Goal: Task Accomplishment & Management: Manage account settings

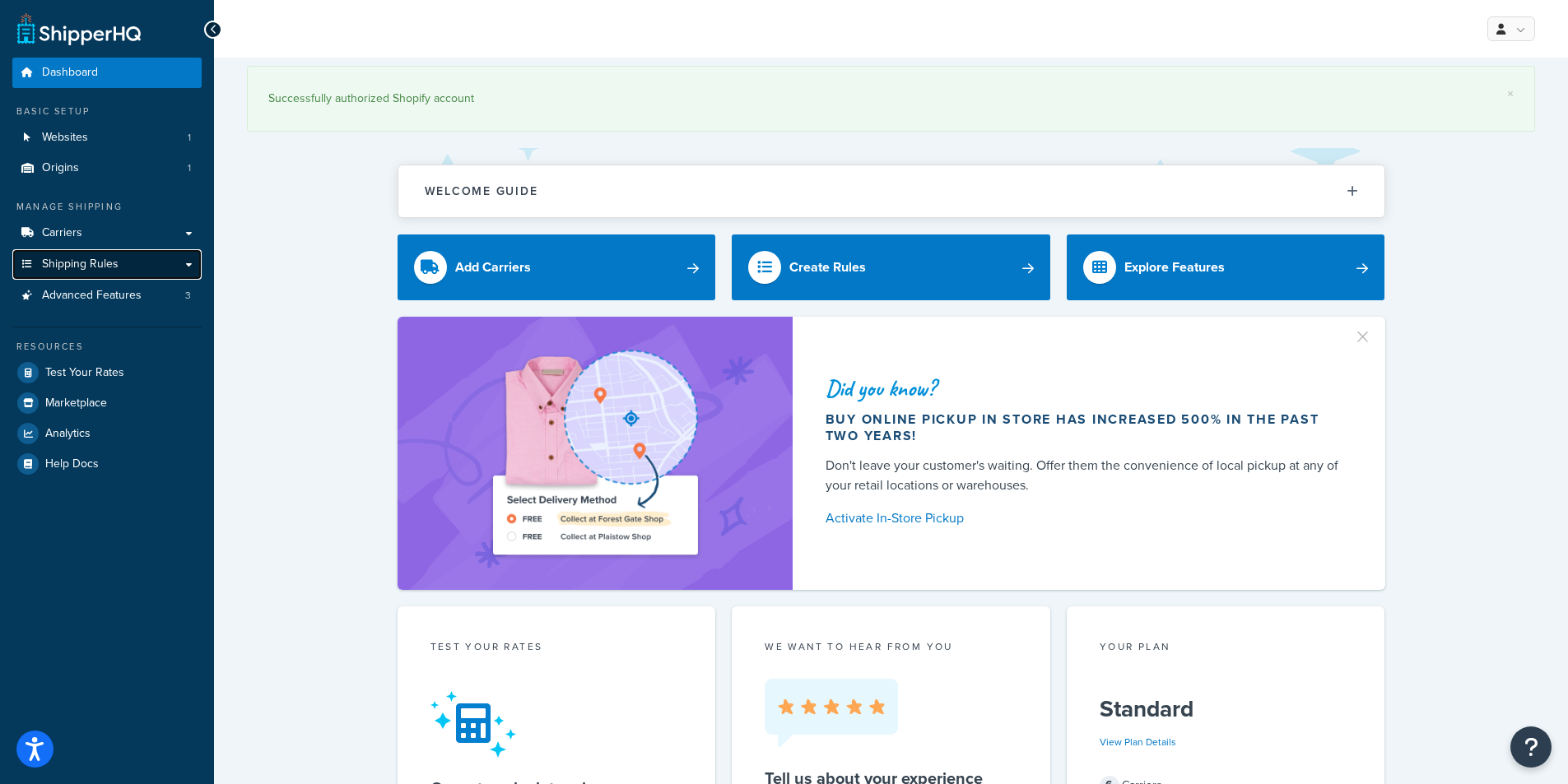
click at [103, 252] on link "Shipping Rules" at bounding box center [107, 265] width 189 height 31
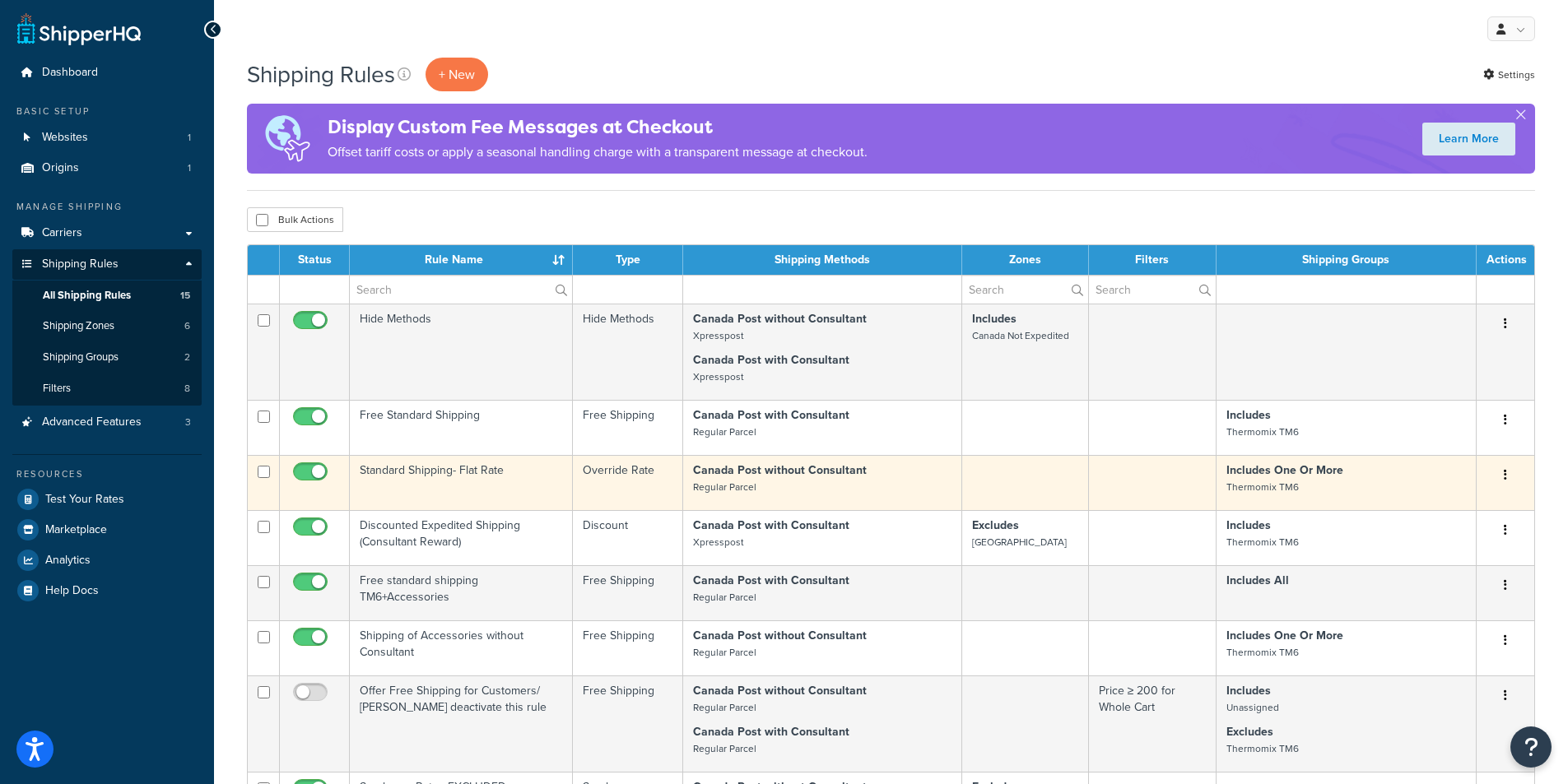
click at [449, 471] on td "Standard Shipping- Flat Rate" at bounding box center [461, 482] width 223 height 55
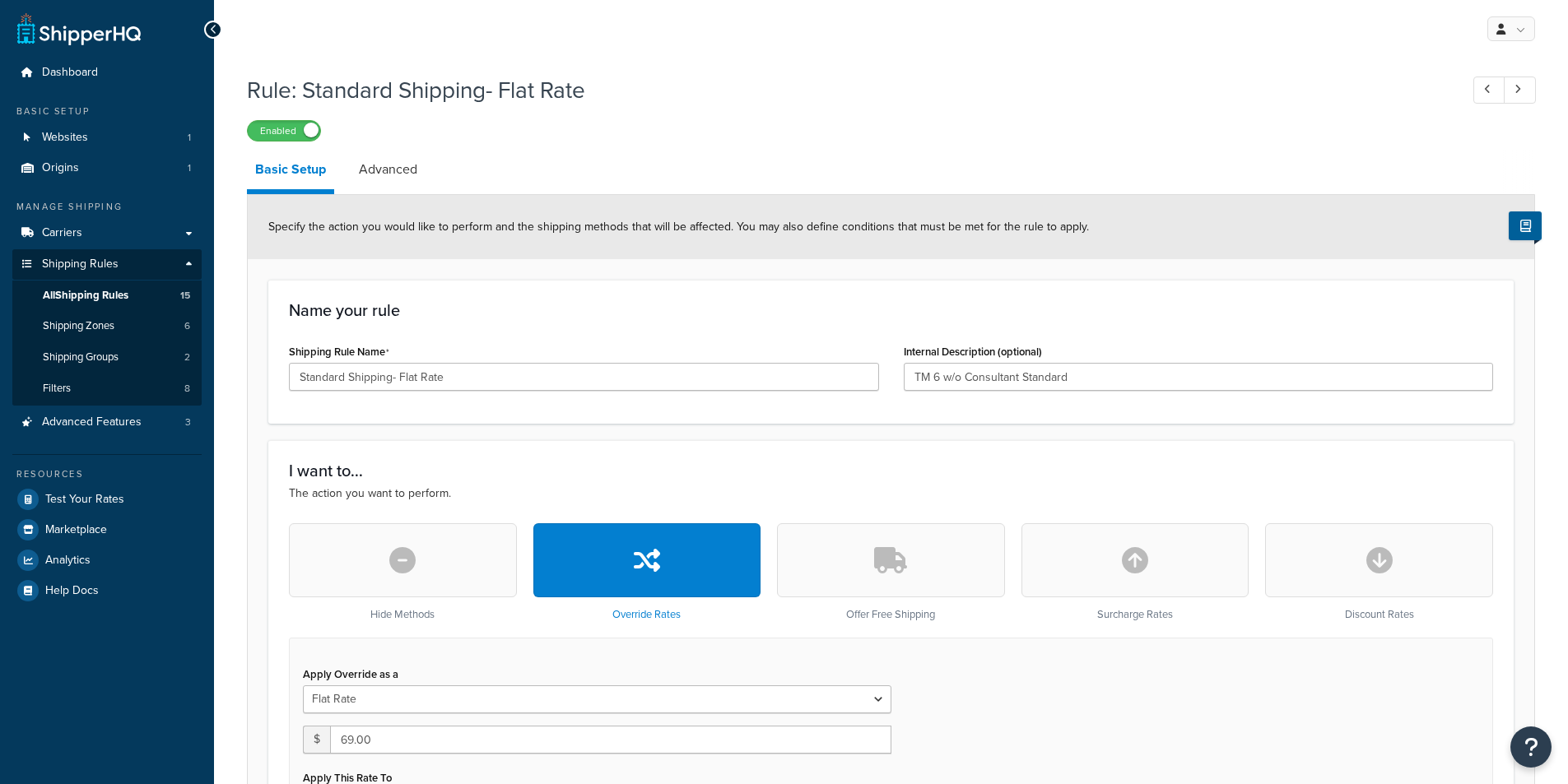
select select "ITEM"
click at [1109, 368] on input "TM 6 w/o Consultant Standard" at bounding box center [1198, 377] width 590 height 28
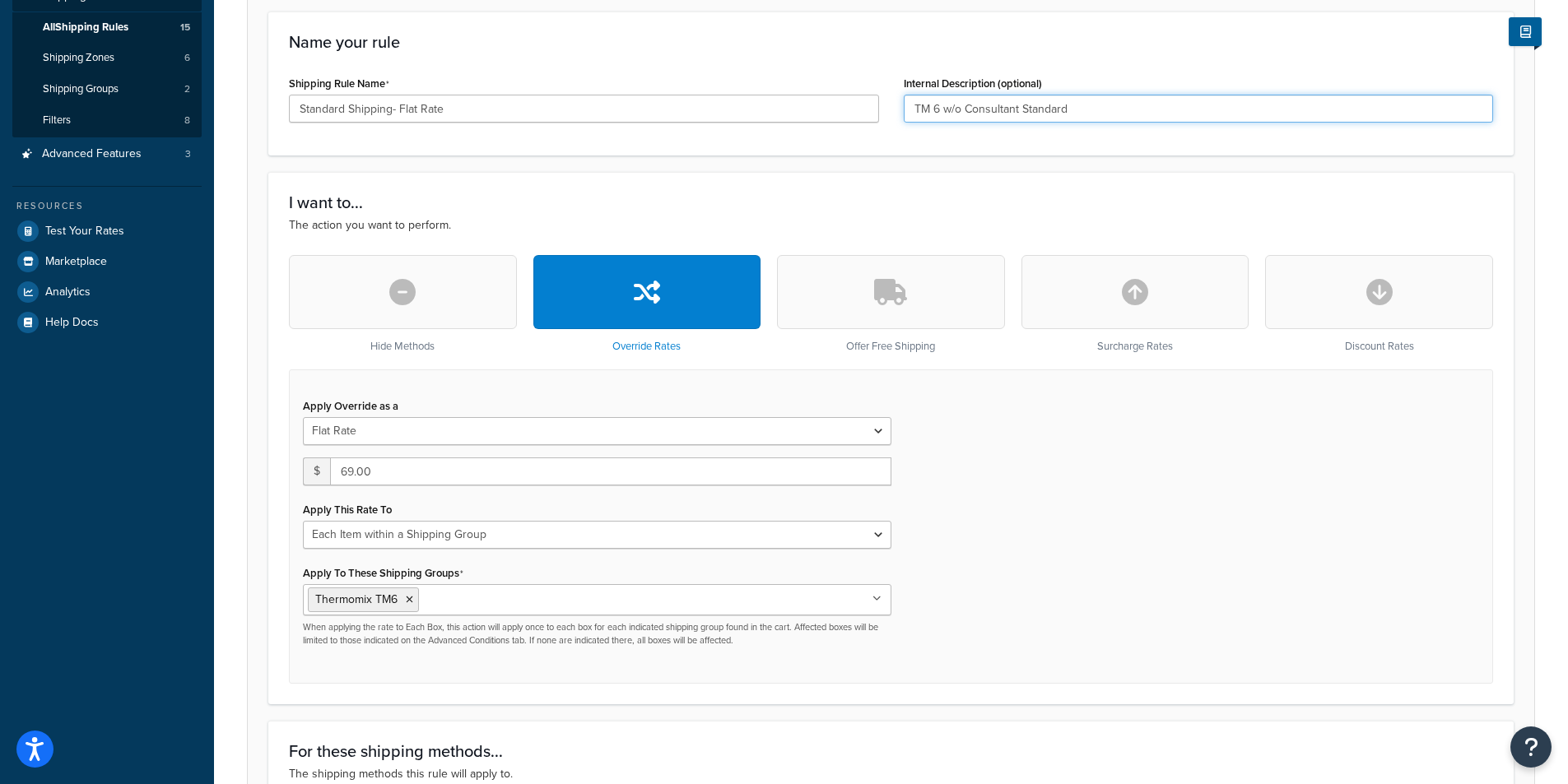
scroll to position [329, 0]
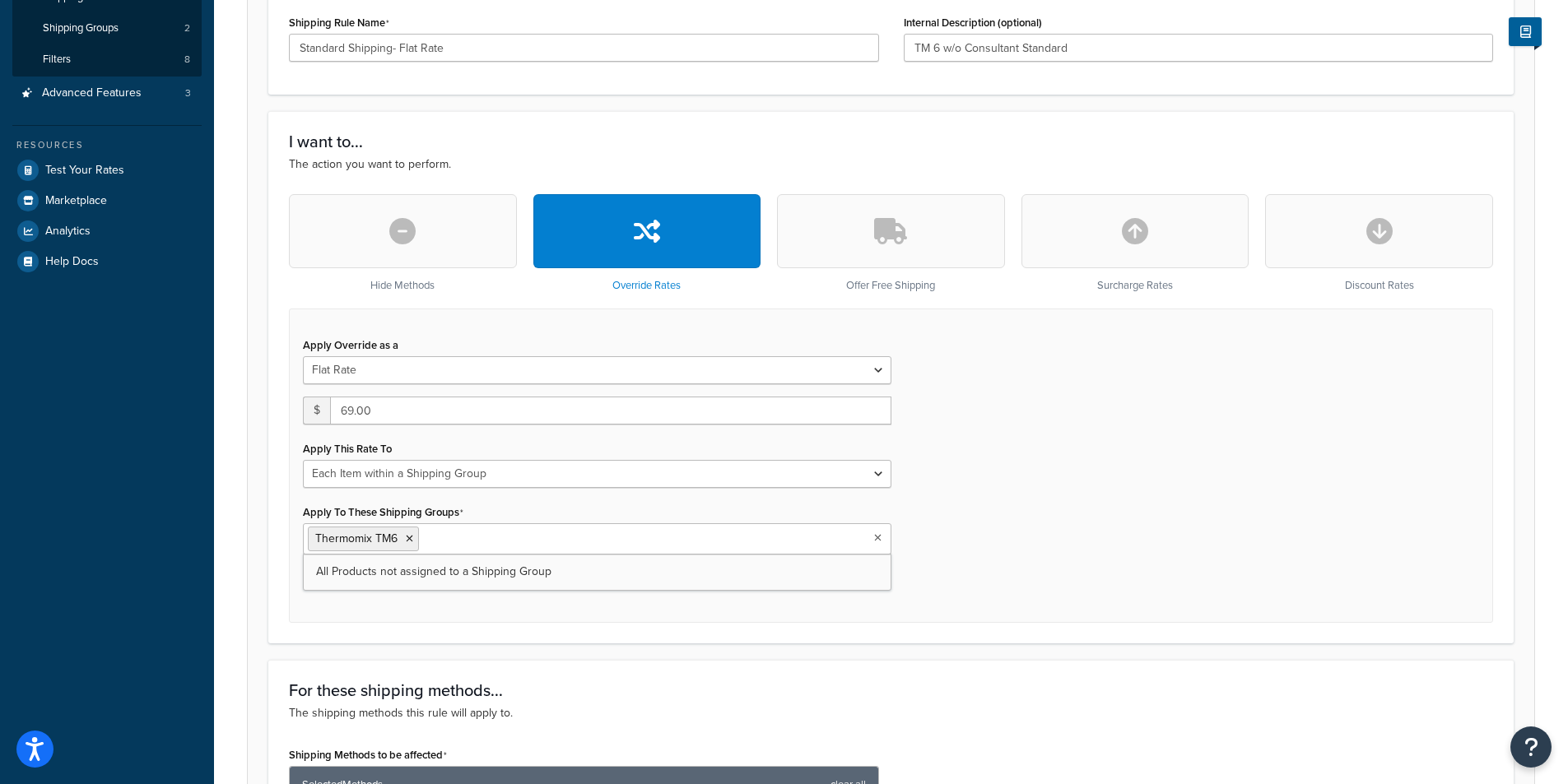
click at [489, 546] on input "Apply To These Shipping Groups" at bounding box center [496, 538] width 145 height 18
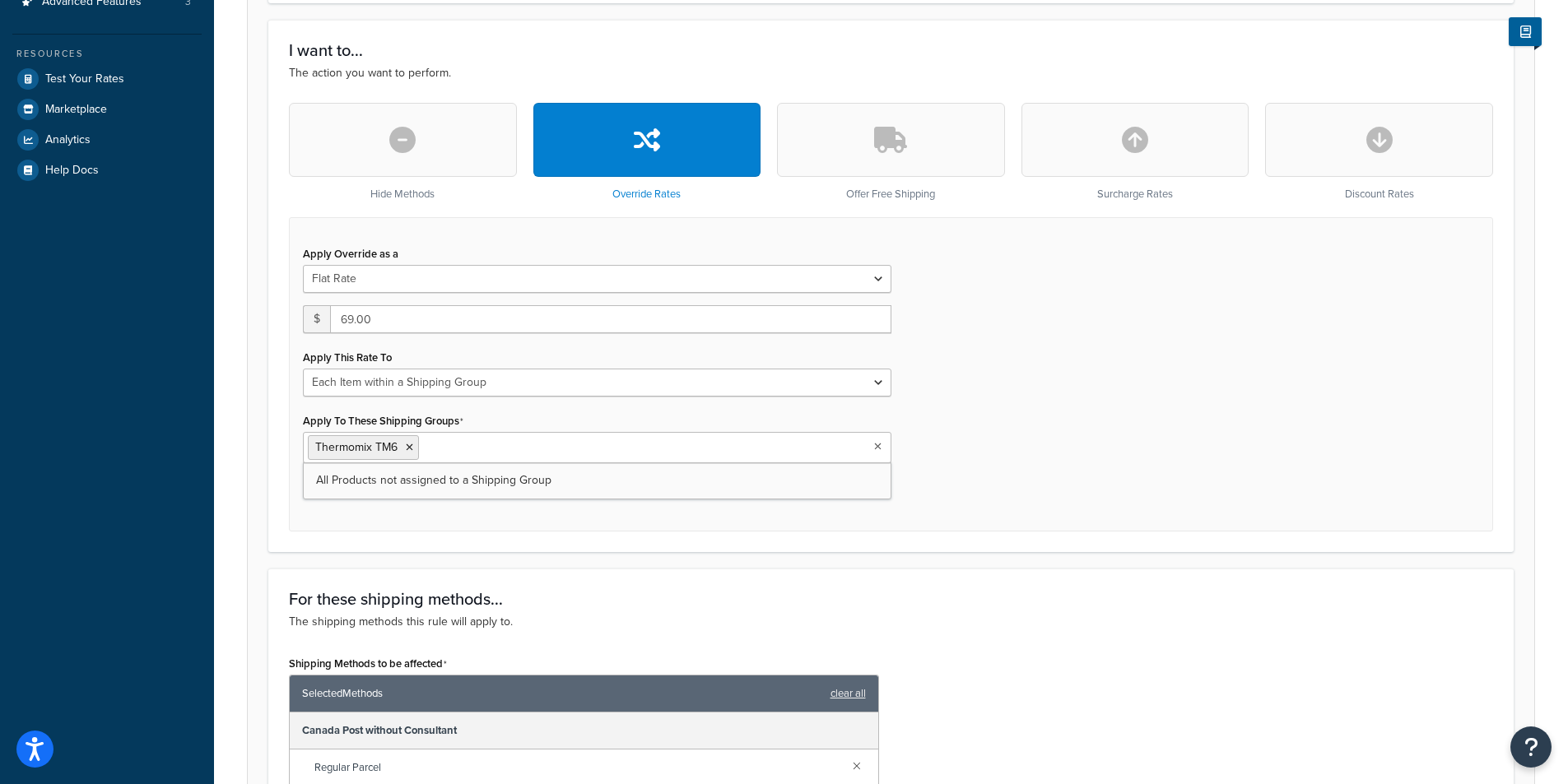
scroll to position [110, 0]
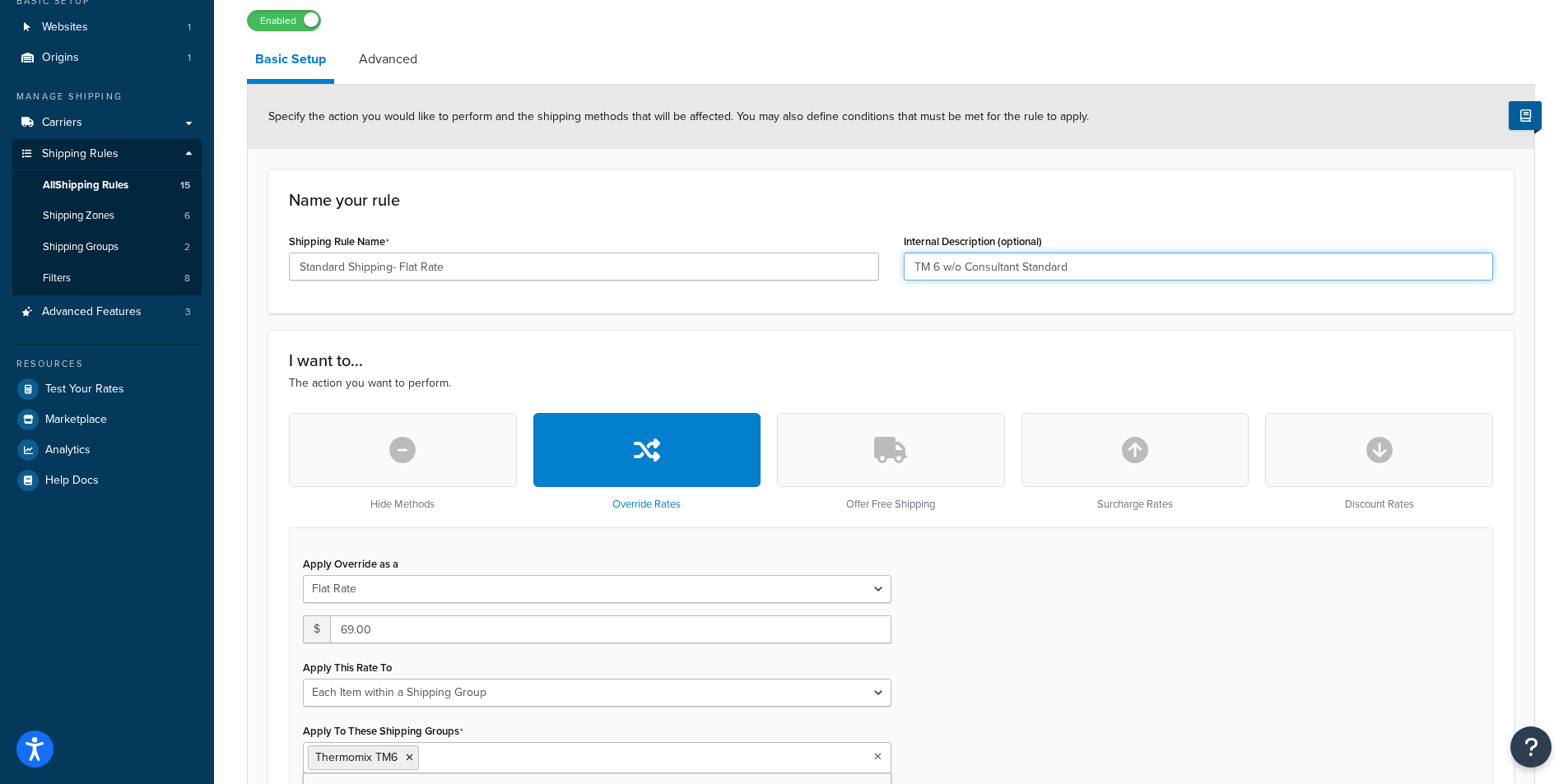
click at [935, 268] on input "TM 6 w/o Consultant Standard" at bounding box center [1198, 266] width 590 height 28
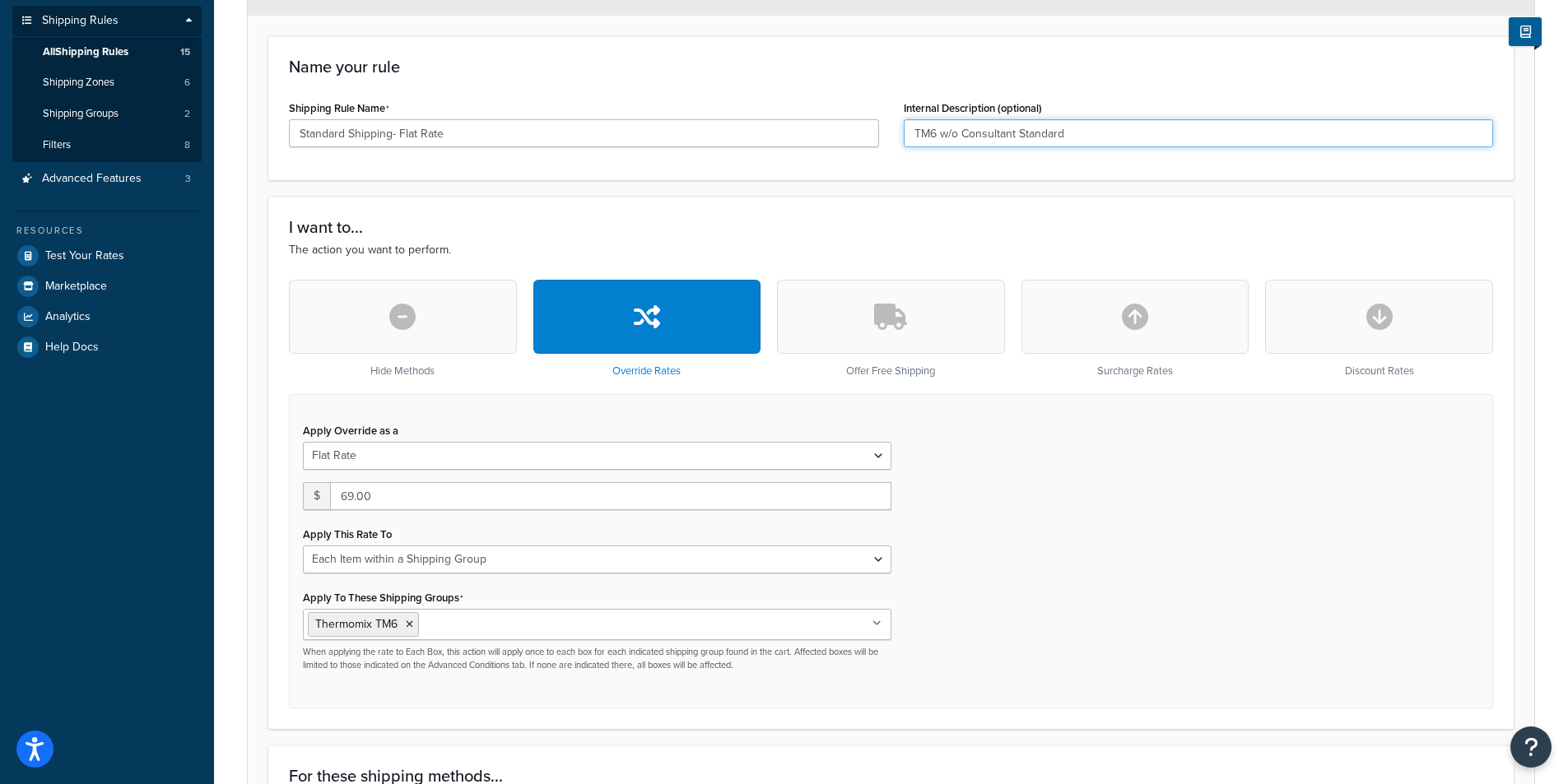
scroll to position [275, 0]
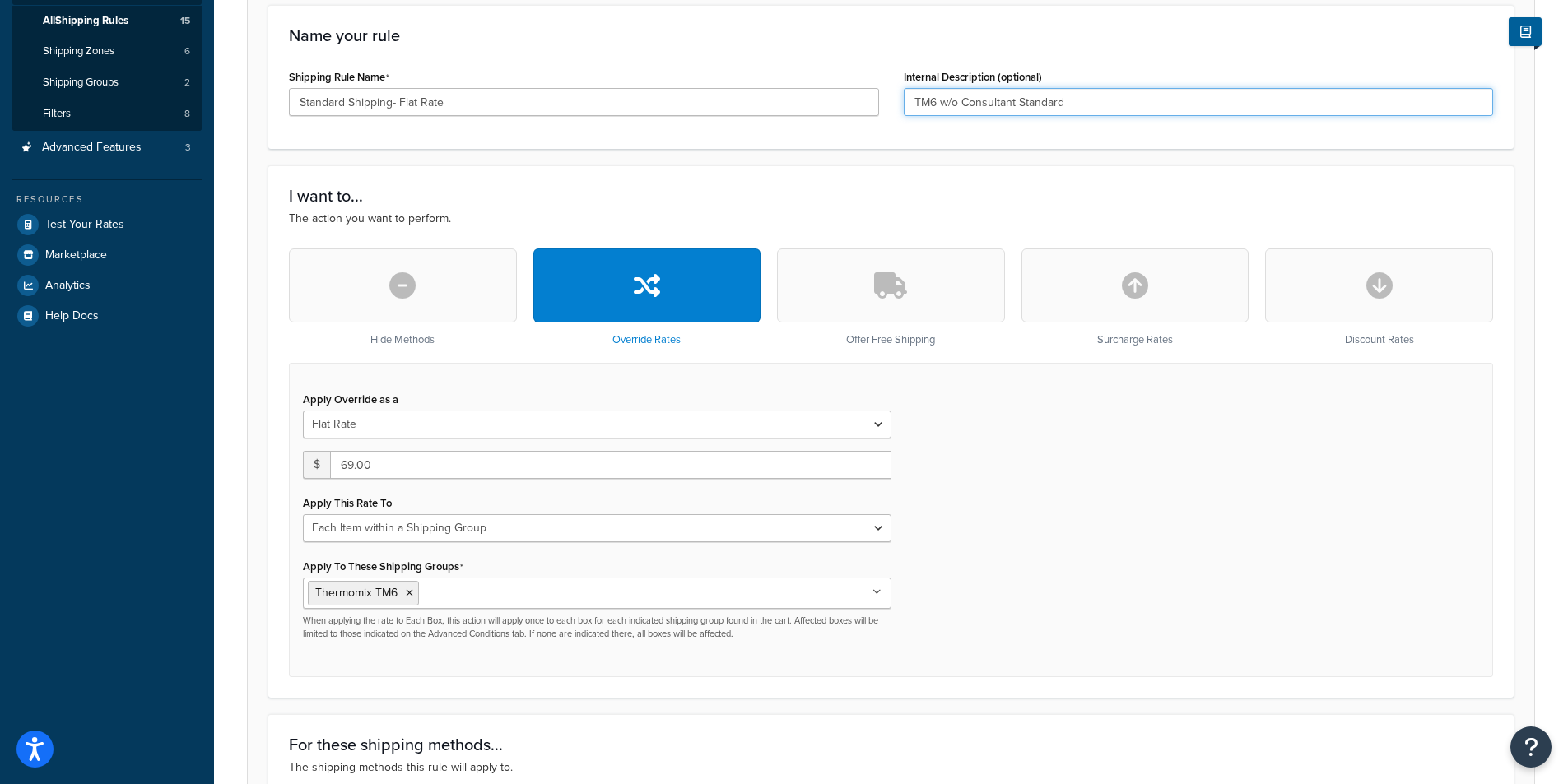
type input "TM6 w/o Consultant Standard"
click at [473, 586] on input "Apply To These Shipping Groups" at bounding box center [496, 593] width 145 height 18
click at [1043, 603] on div "Apply Override as a Flat Rate Percentage Flat Rate & Percentage $ 69.00 Apply T…" at bounding box center [891, 520] width 1204 height 314
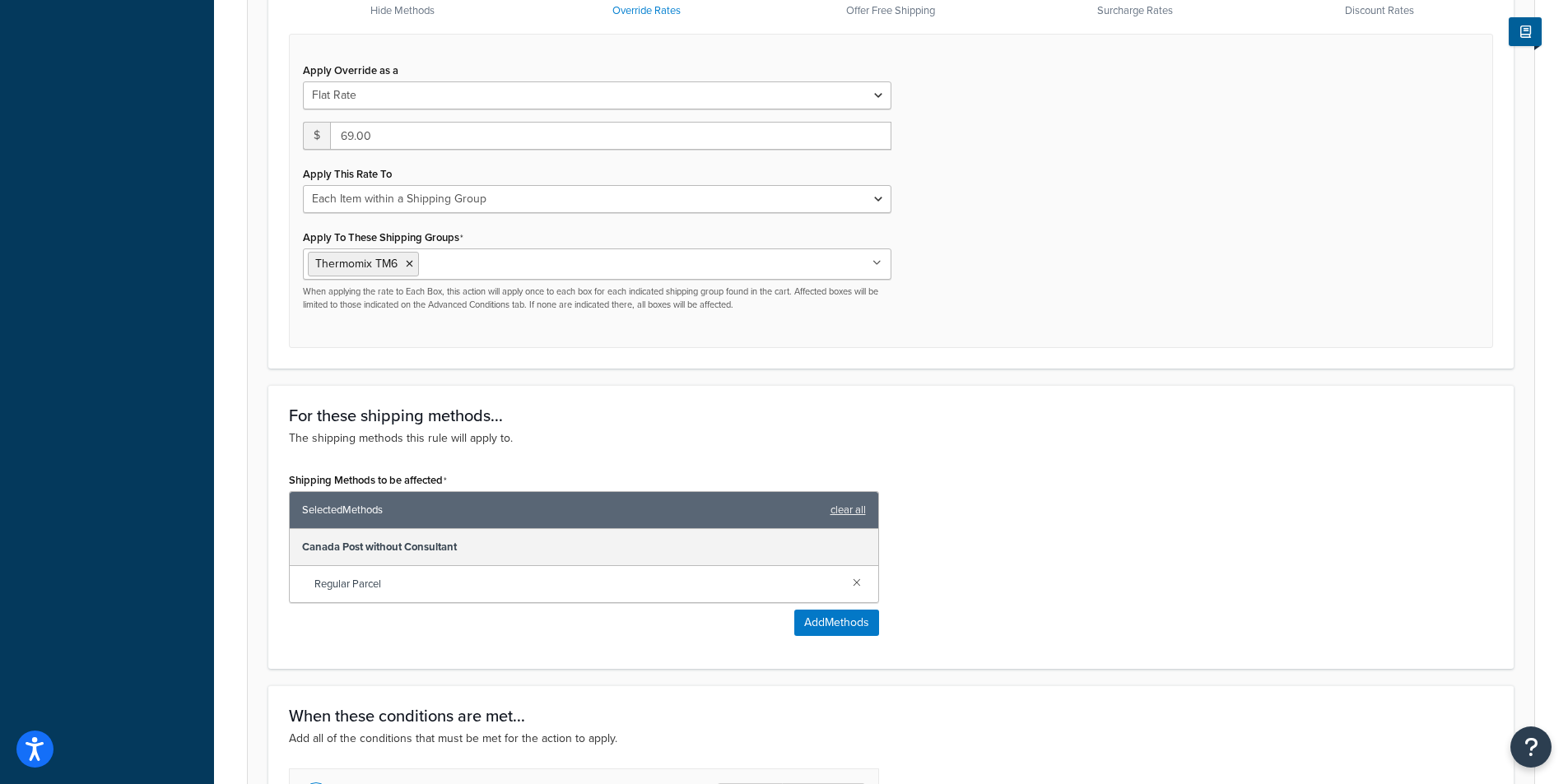
scroll to position [933, 0]
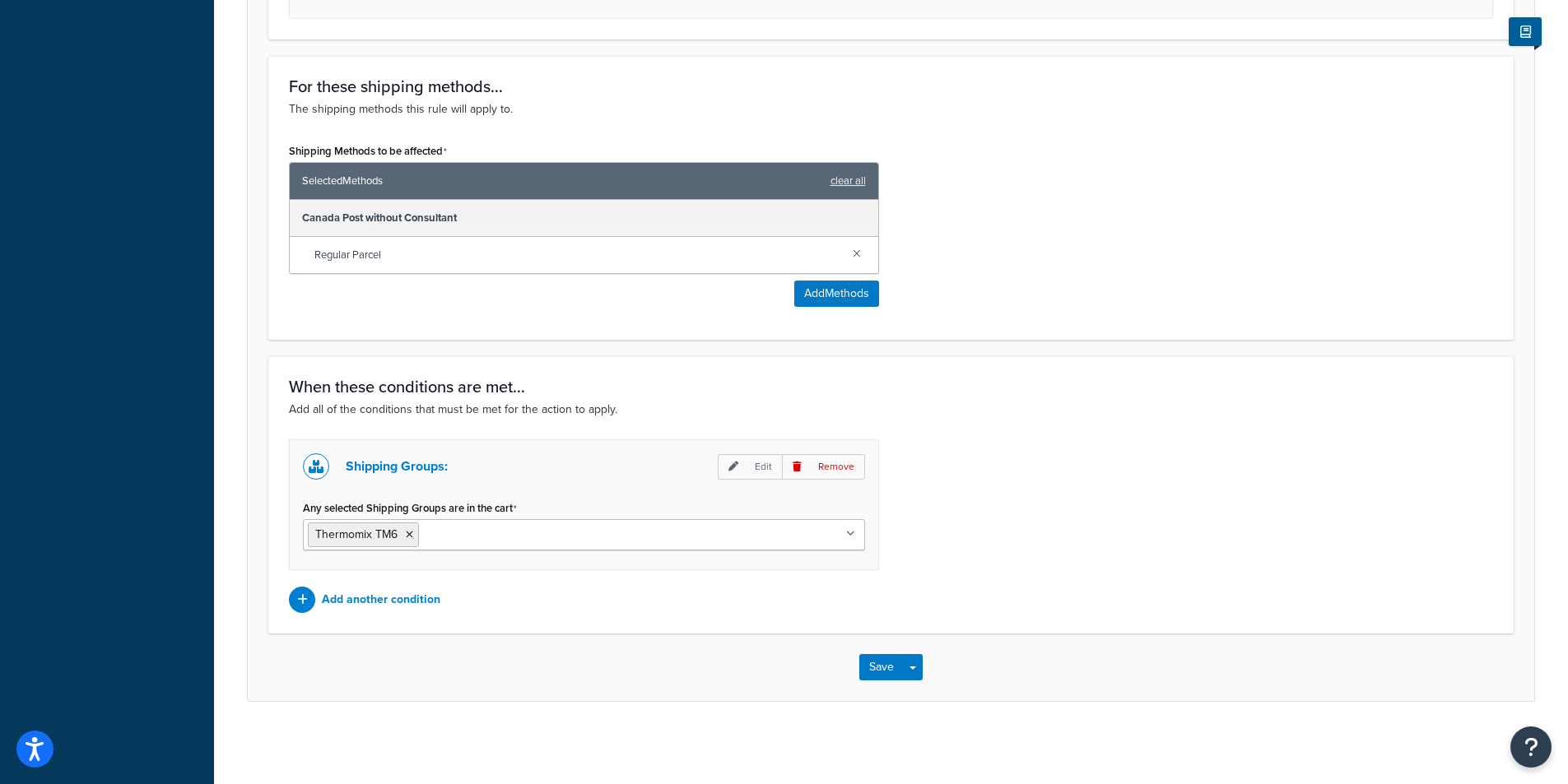
click at [498, 534] on input "Any selected Shipping Groups are in the cart" at bounding box center [496, 534] width 145 height 18
type input "T"
click at [728, 462] on p "Edit" at bounding box center [749, 466] width 64 height 25
select select "any"
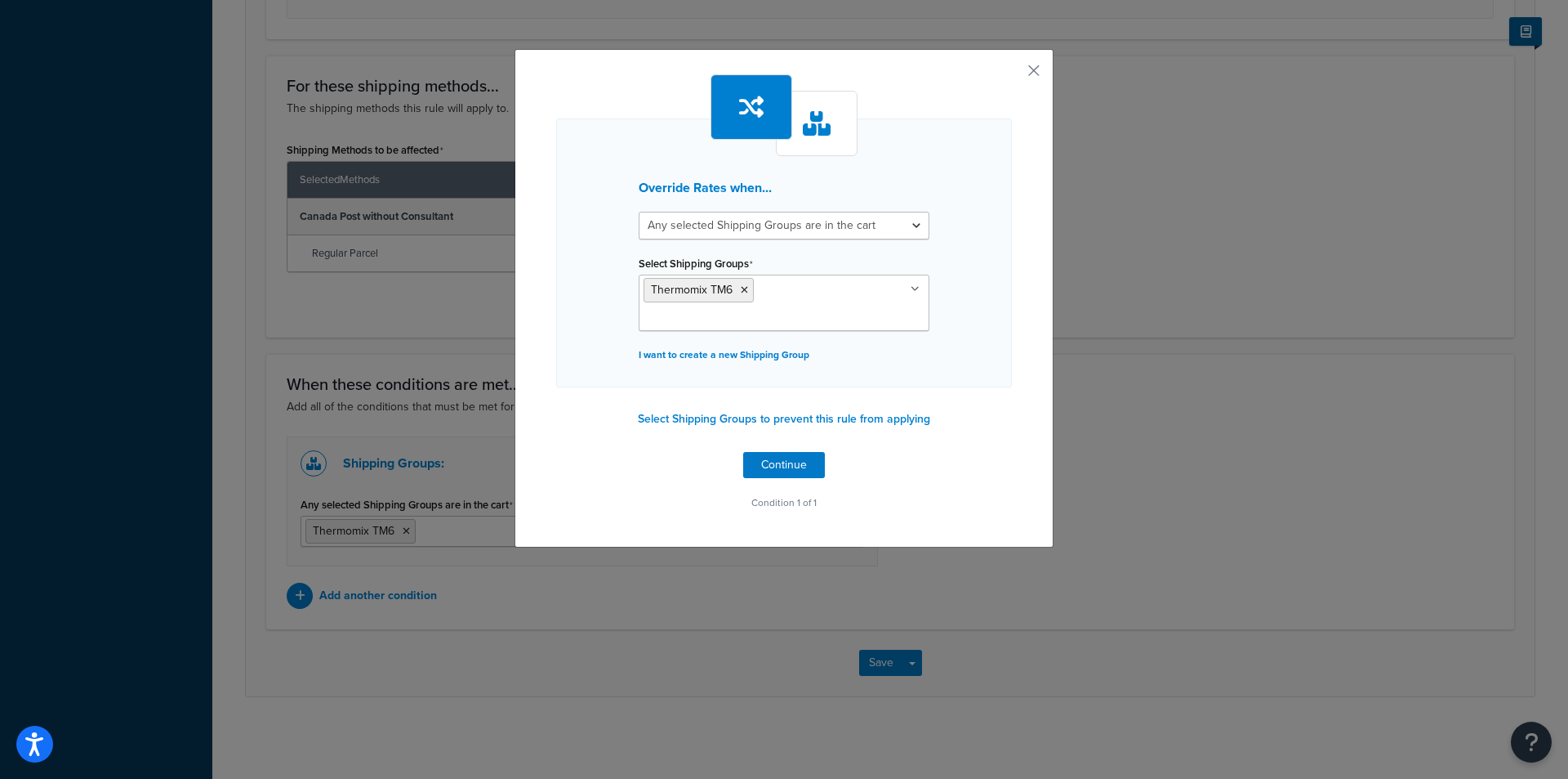
click at [882, 282] on ul "Thermomix TM6" at bounding box center [784, 303] width 291 height 57
click at [1012, 74] on button "button" at bounding box center [1010, 76] width 5 height 5
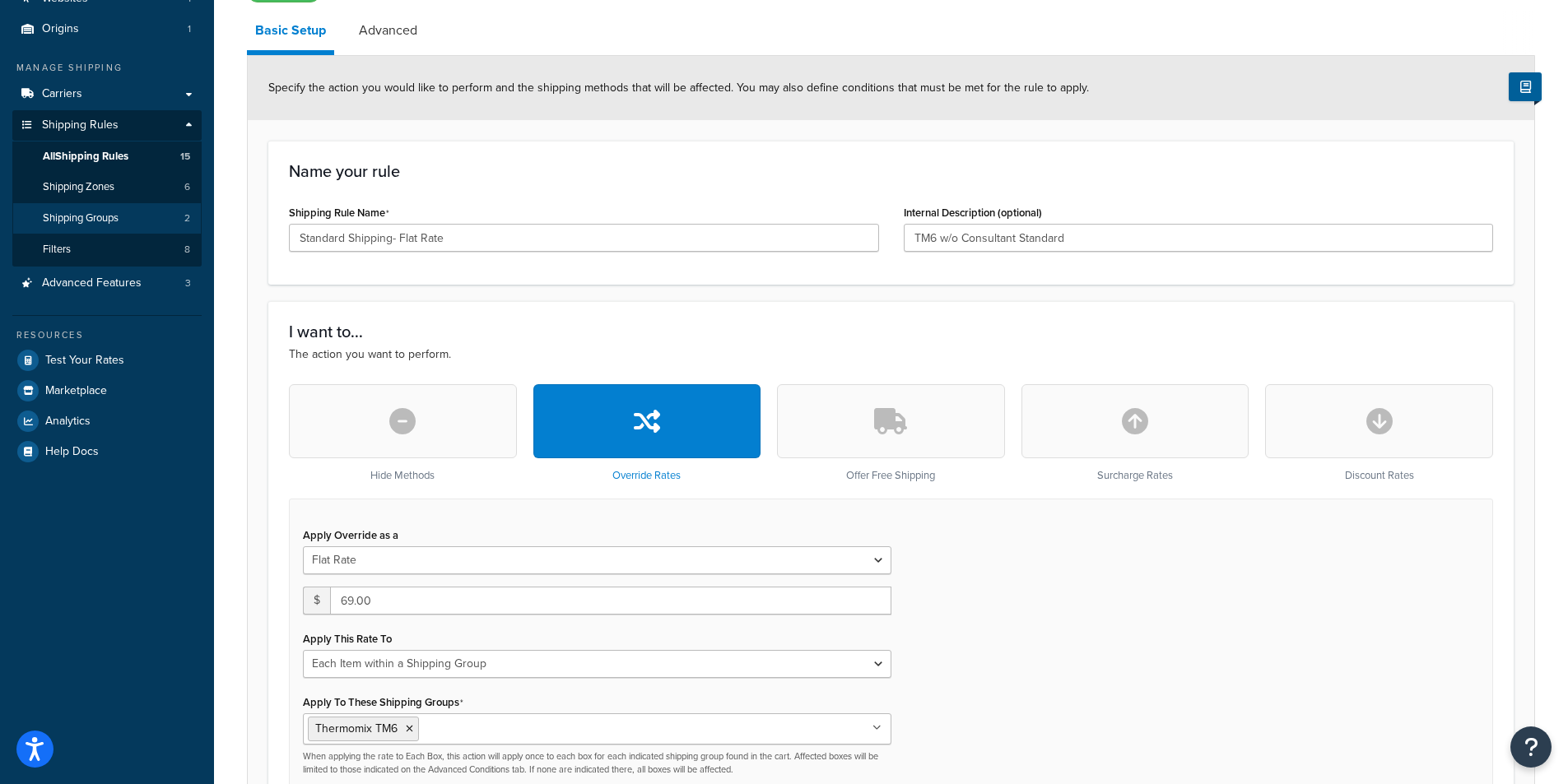
scroll to position [164, 0]
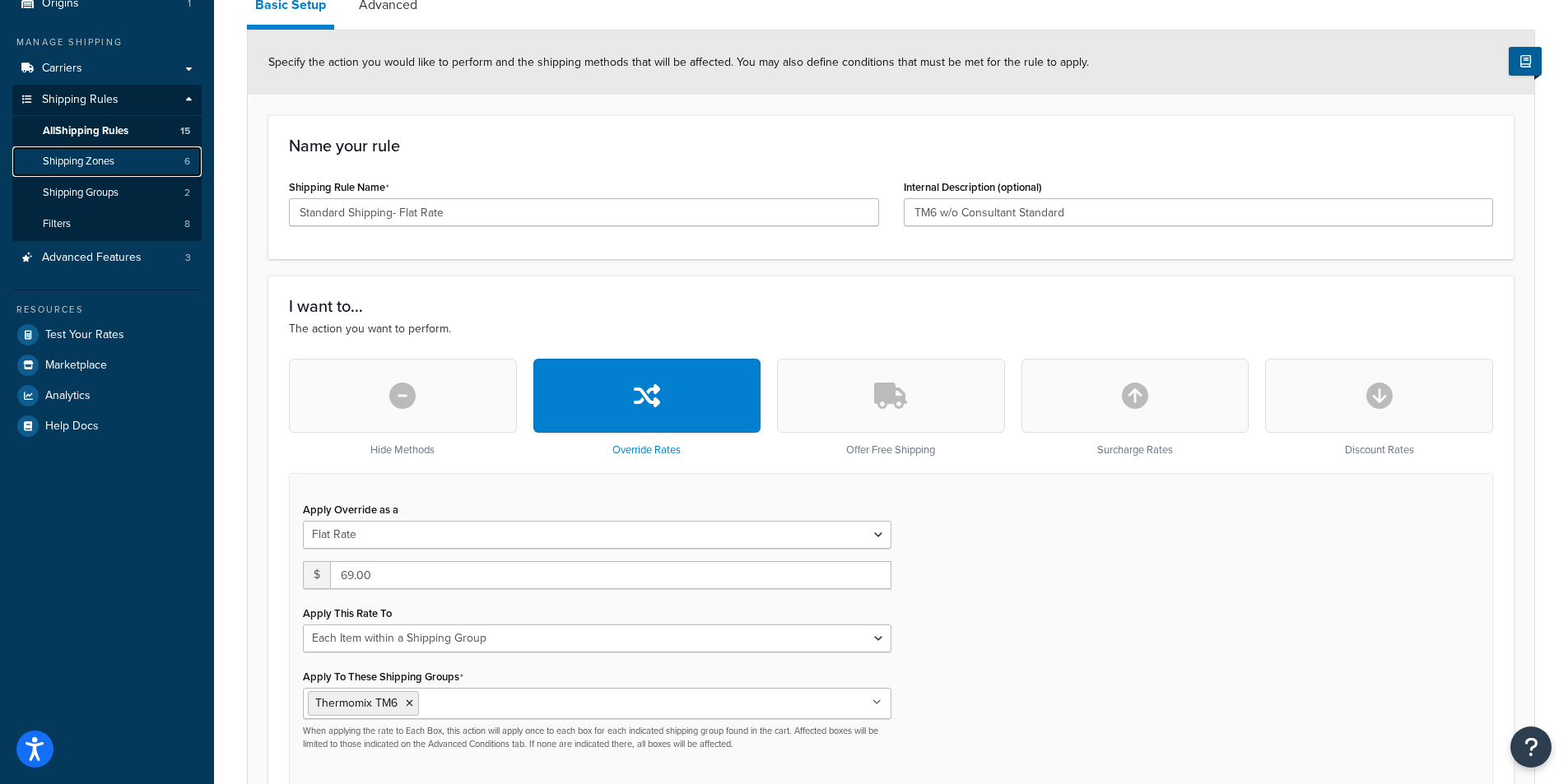
click at [102, 164] on span "Shipping Zones" at bounding box center [78, 161] width 72 height 14
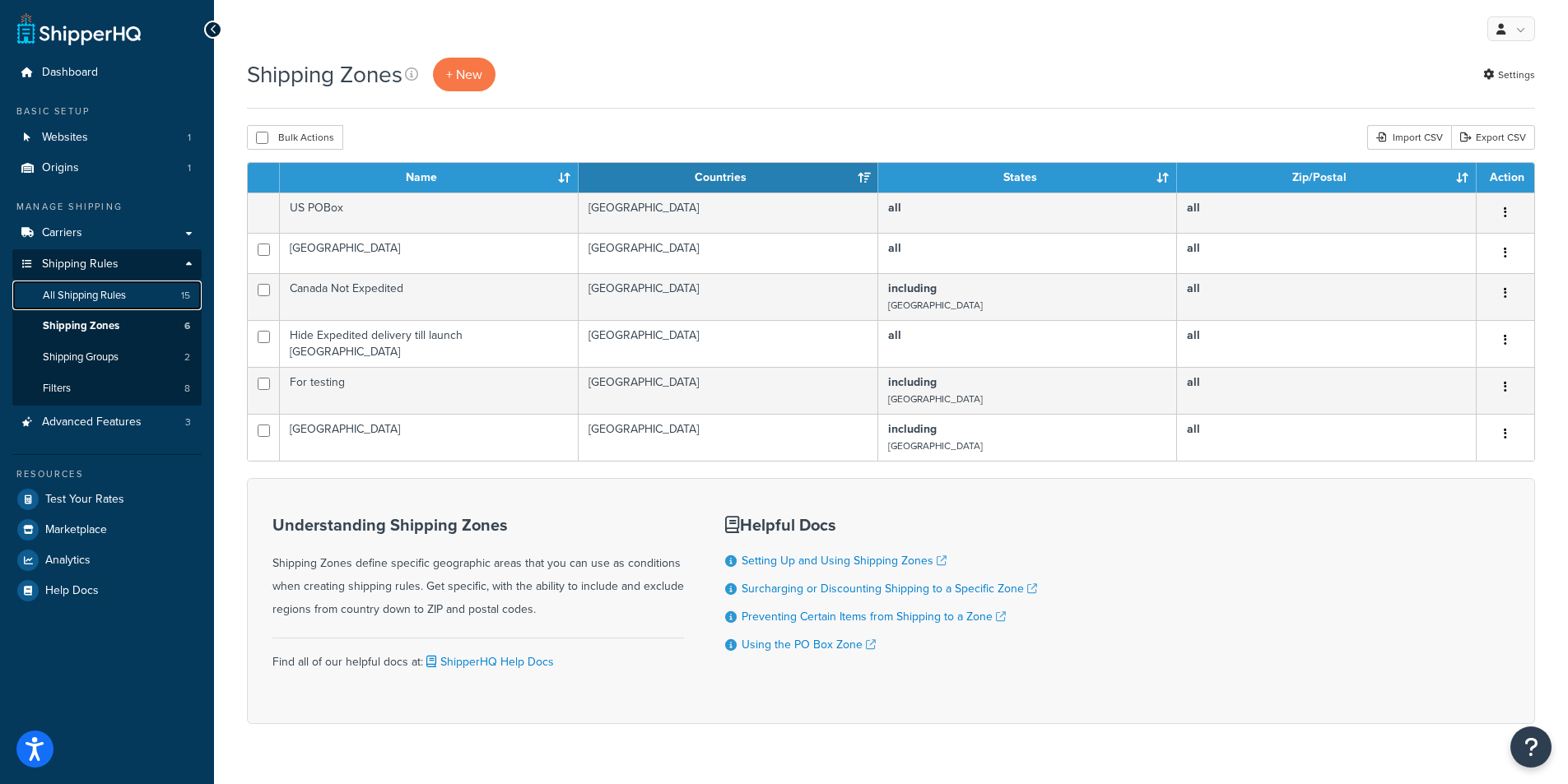
click at [118, 292] on span "All Shipping Rules" at bounding box center [84, 295] width 84 height 14
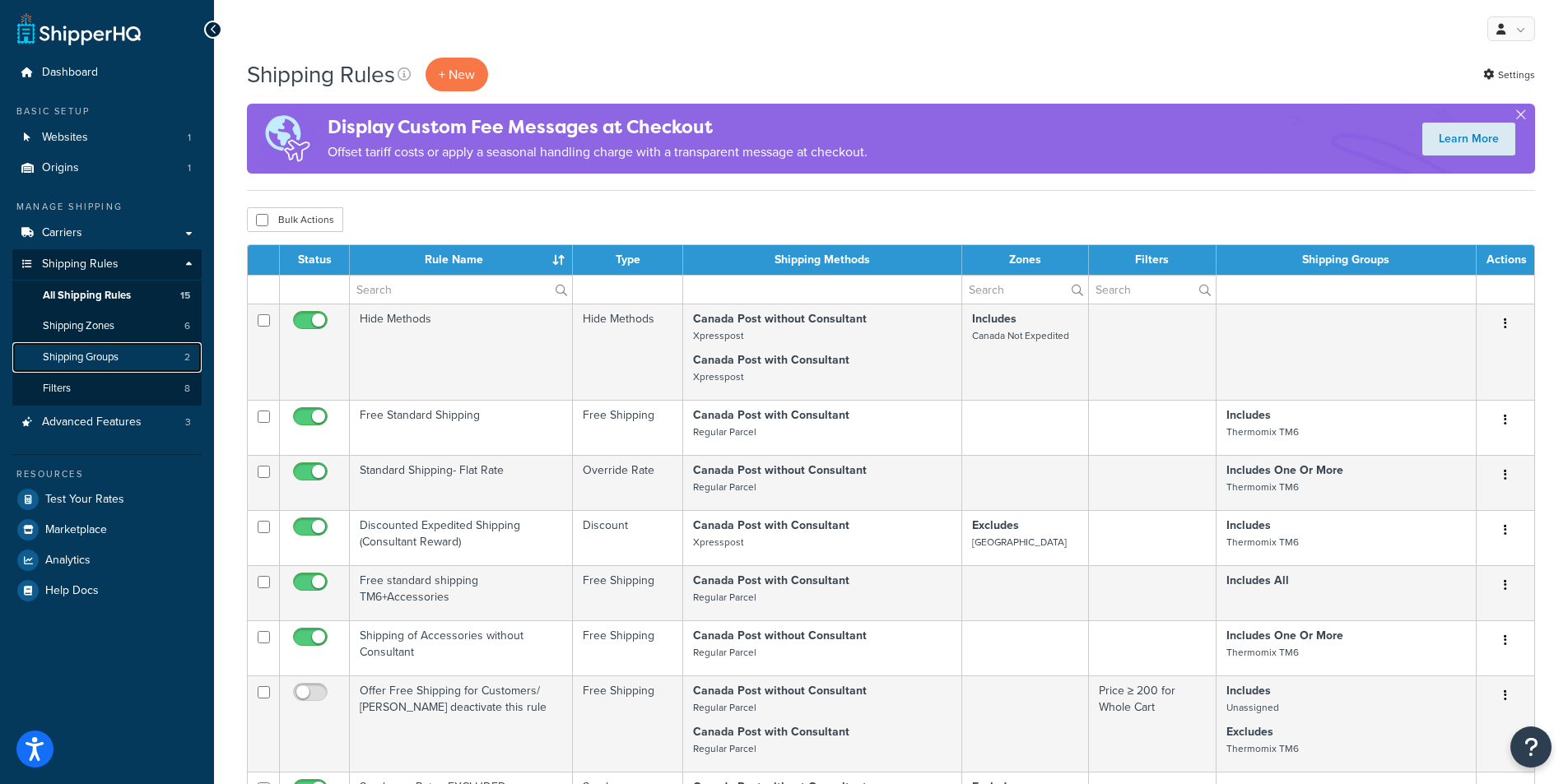
click at [127, 348] on link "Shipping Groups 2" at bounding box center [107, 358] width 189 height 31
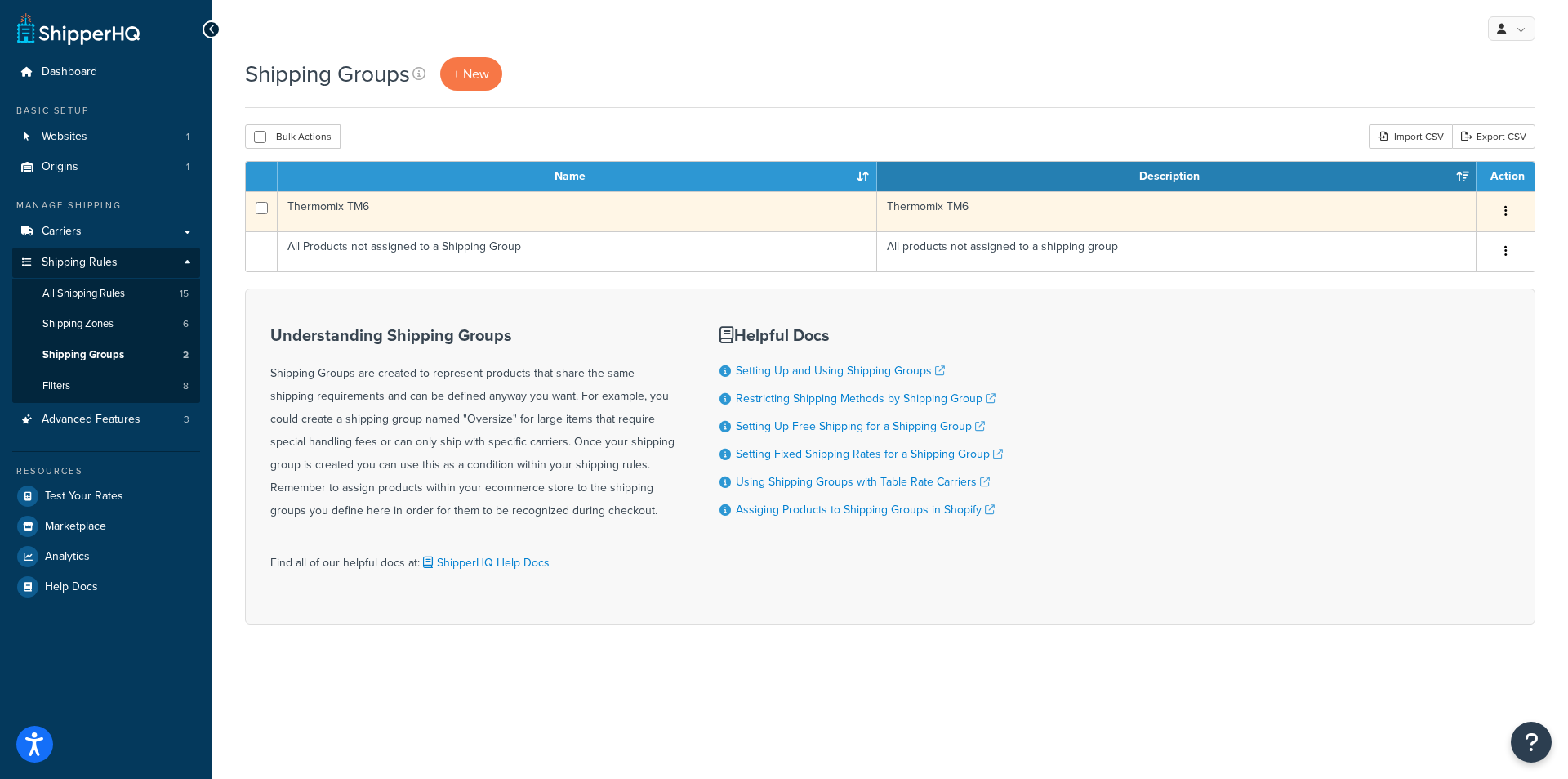
click at [454, 222] on td "Thermomix TM6" at bounding box center [577, 211] width 599 height 40
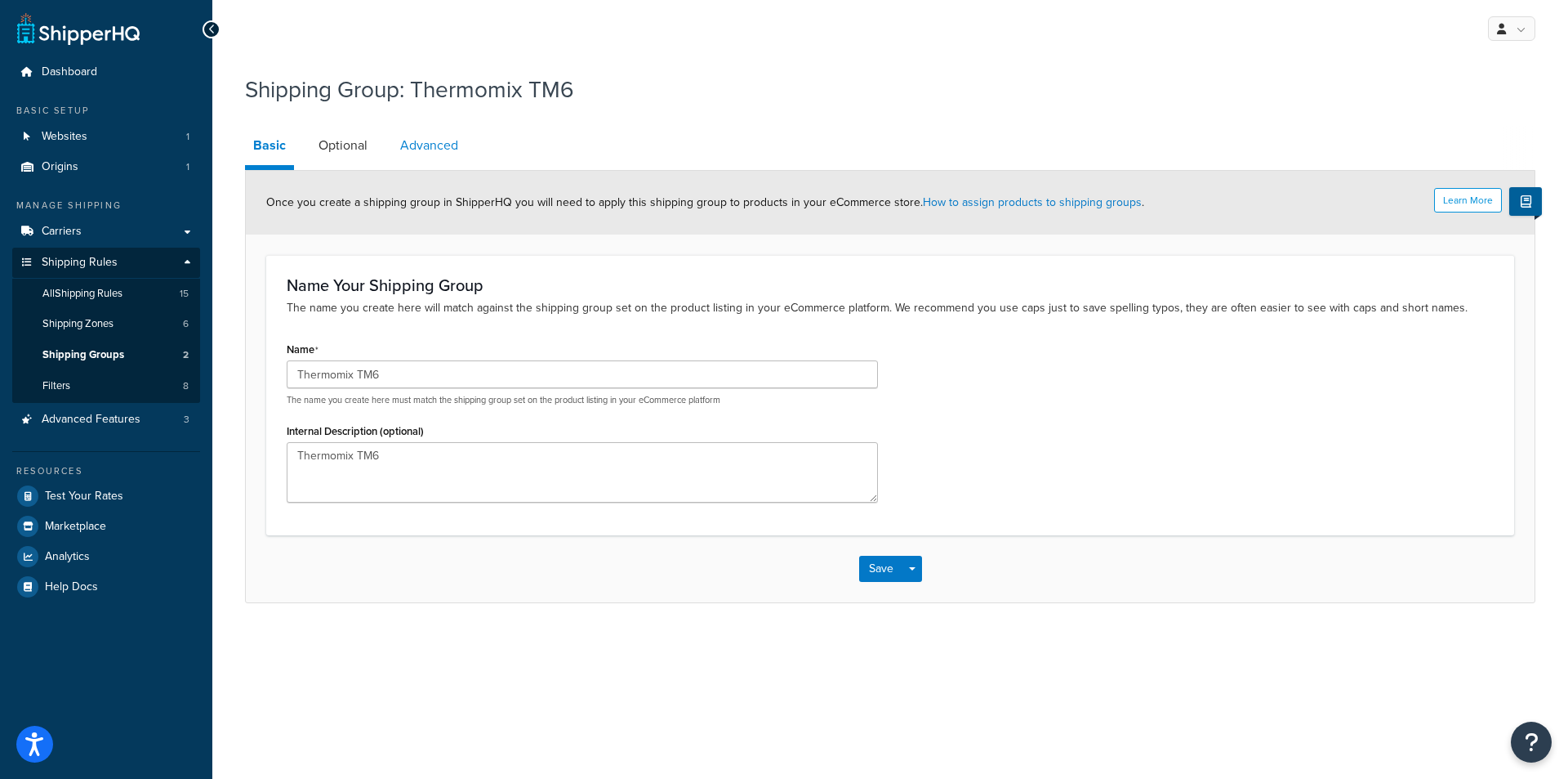
click at [430, 143] on link "Advanced" at bounding box center [429, 146] width 74 height 40
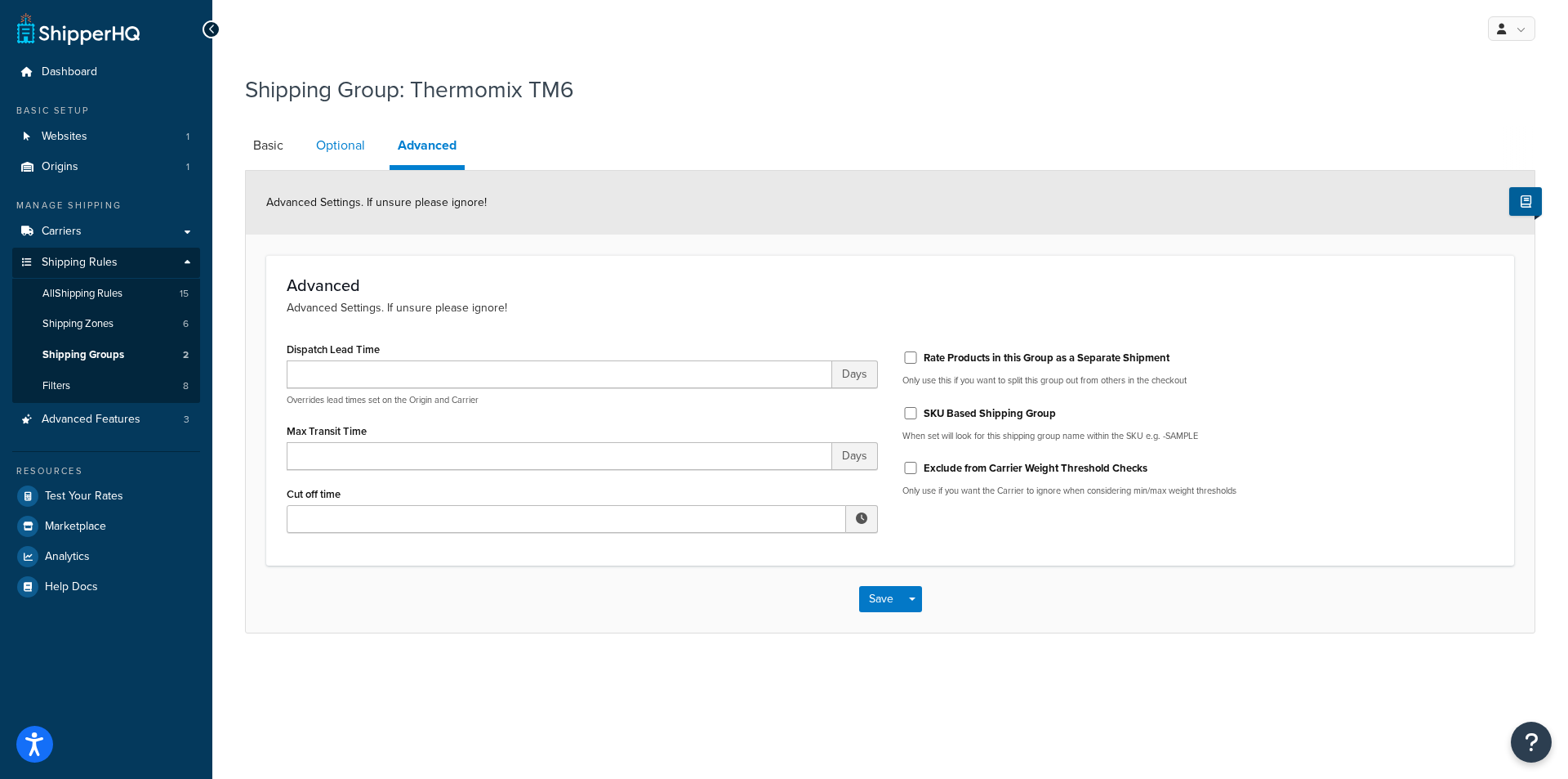
click at [340, 144] on link "Optional" at bounding box center [341, 146] width 66 height 40
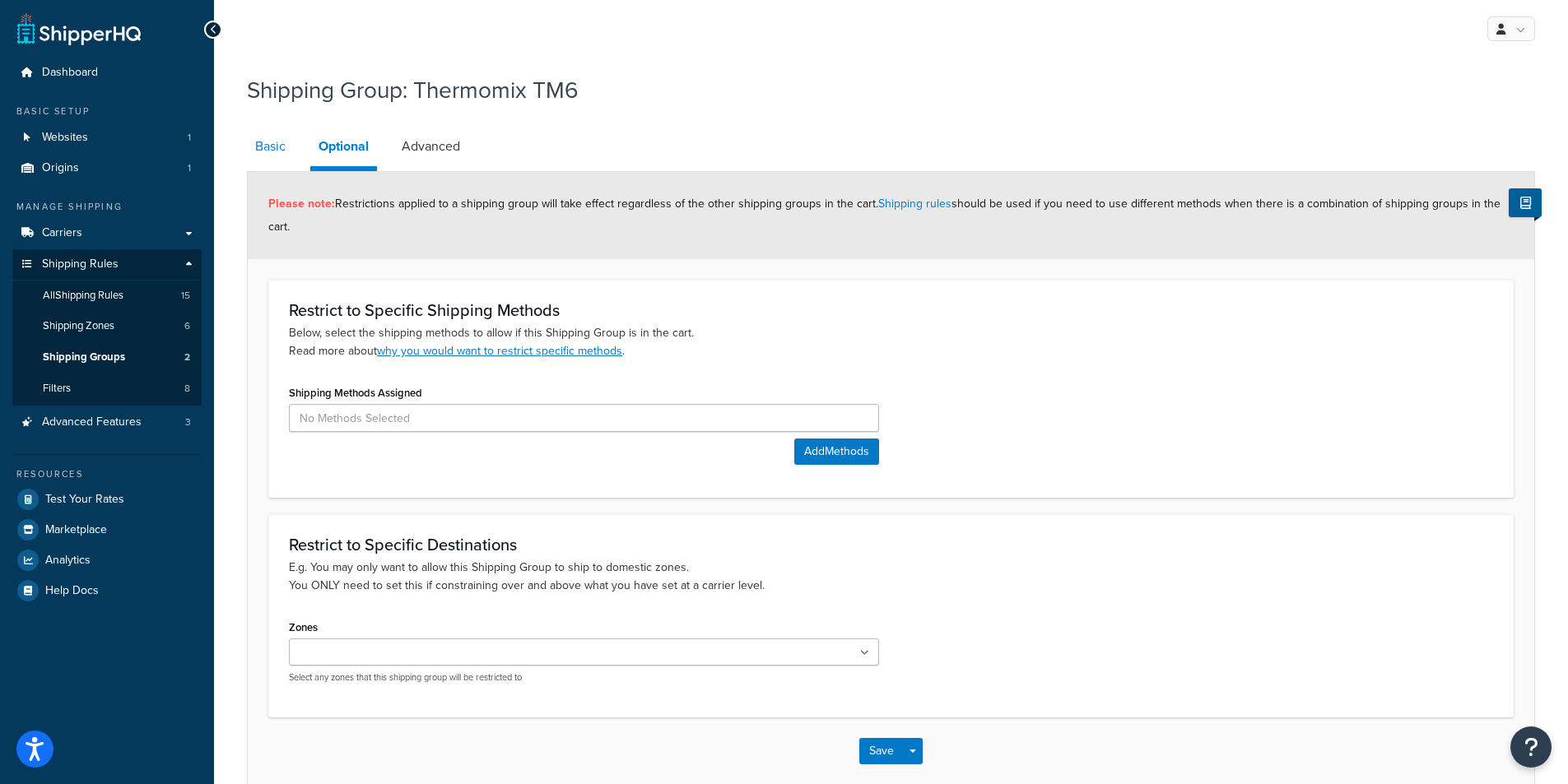
click at [251, 147] on link "Basic" at bounding box center [271, 147] width 47 height 40
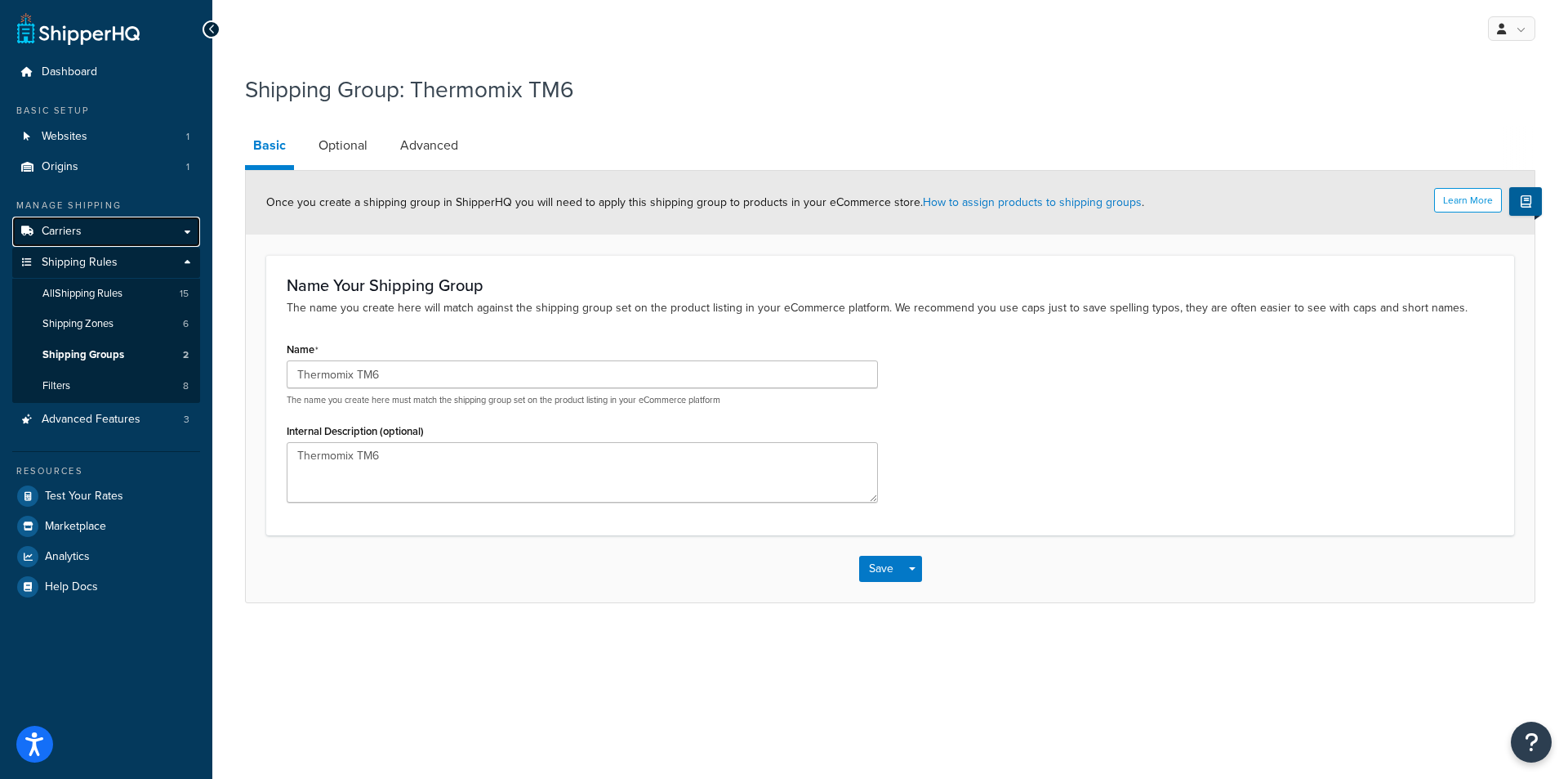
click at [134, 240] on link "Carriers" at bounding box center [106, 232] width 187 height 31
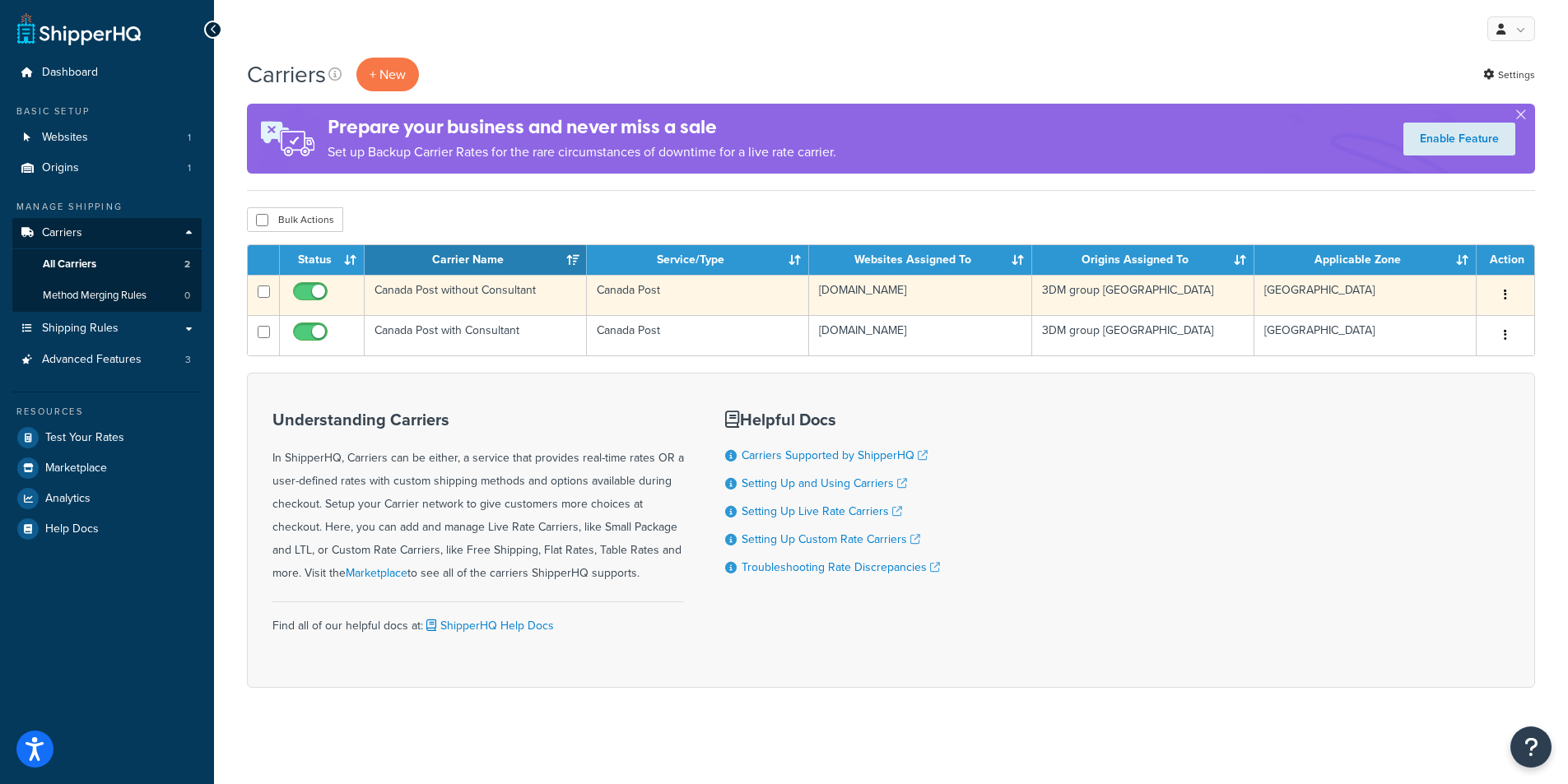
click at [490, 281] on td "Canada Post without Consultant" at bounding box center [476, 295] width 222 height 40
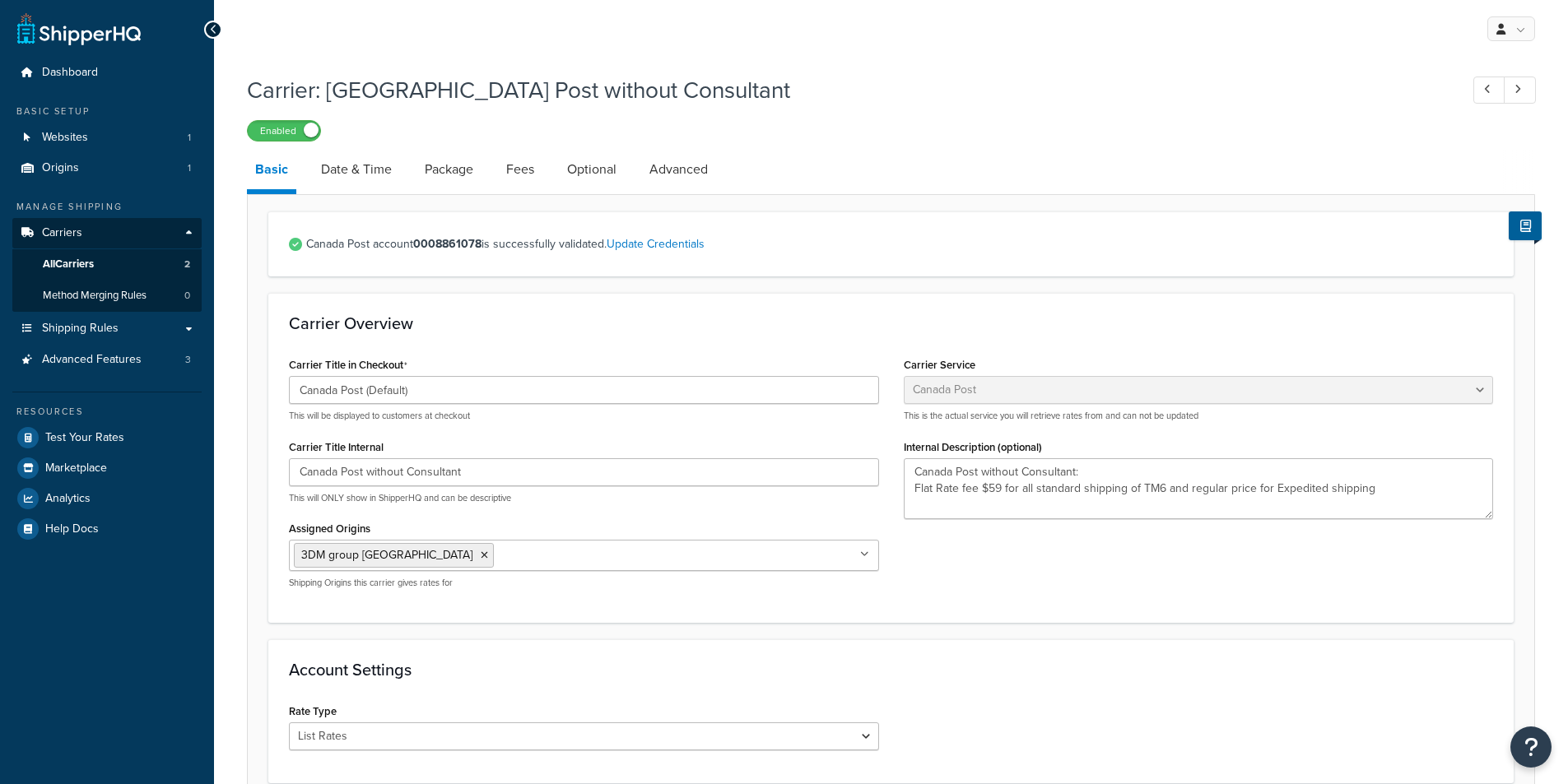
select select "canadaPost"
select select "COUNTER"
click at [1161, 489] on textarea "Canada Post without Consultant: Flat Rate fee $59 for all standard shipping of …" at bounding box center [1198, 488] width 590 height 61
click at [340, 172] on link "Date & Time" at bounding box center [356, 170] width 87 height 40
